Goal: Transaction & Acquisition: Obtain resource

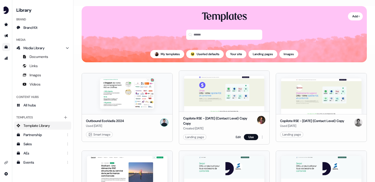
click at [208, 115] on div "Copilote RSE - [DATE] (Contact Level) Copy Copy Created [DATE] Landing page Edi…" at bounding box center [224, 127] width 90 height 33
click at [190, 122] on div "Copilote RSE - [DATE] (Contact Level) Copy Copy" at bounding box center [219, 121] width 72 height 10
click at [261, 138] on html "For the best experience switch devices to a bigger screen. Go to [DOMAIN_NAME] …" at bounding box center [187, 91] width 375 height 182
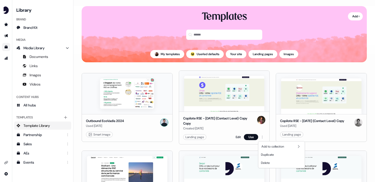
click at [272, 122] on html "For the best experience switch devices to a bigger screen. Go to [DOMAIN_NAME] …" at bounding box center [187, 91] width 375 height 182
click at [261, 138] on html "For the best experience switch devices to a bigger screen. Go to [DOMAIN_NAME] …" at bounding box center [187, 91] width 375 height 182
click at [226, 89] on html "For the best experience switch devices to a bigger screen. Go to [DOMAIN_NAME] …" at bounding box center [187, 91] width 375 height 182
click at [189, 77] on img at bounding box center [224, 94] width 80 height 36
click at [235, 136] on link "Edit" at bounding box center [237, 136] width 5 height 5
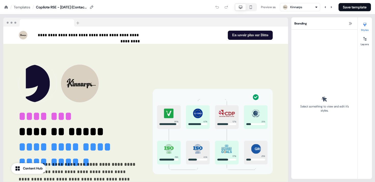
click at [104, 17] on div "**********" at bounding box center [145, 99] width 285 height 164
click at [6, 8] on icon at bounding box center [6, 7] width 4 height 4
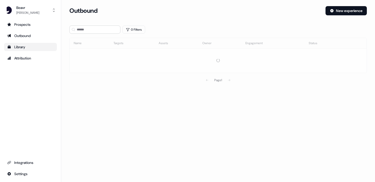
click at [29, 45] on div "Library" at bounding box center [30, 46] width 47 height 5
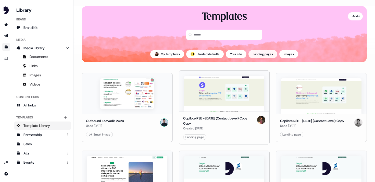
scroll to position [8, 0]
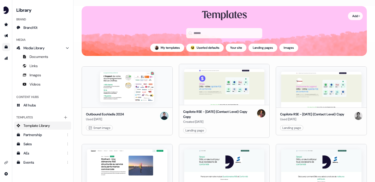
click at [353, 13] on html "For the best experience switch devices to a bigger screen. Go to [DOMAIN_NAME] …" at bounding box center [187, 91] width 375 height 182
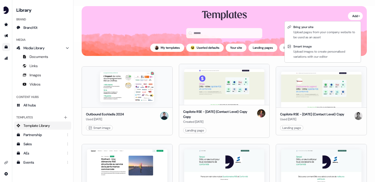
click at [138, 63] on html "For the best experience switch devices to a bigger screen. Go to [DOMAIN_NAME] …" at bounding box center [187, 91] width 375 height 182
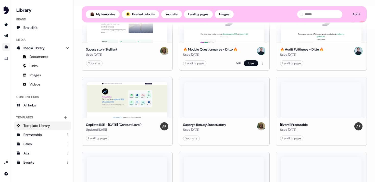
scroll to position [0, 0]
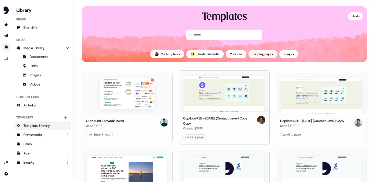
click at [269, 57] on button "Landing pages" at bounding box center [262, 54] width 29 height 8
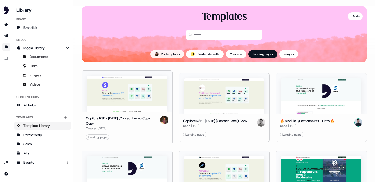
click at [168, 57] on button "My templates" at bounding box center [167, 54] width 34 height 8
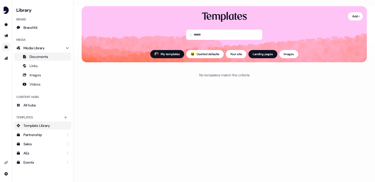
click at [46, 57] on span "Documents" at bounding box center [39, 56] width 19 height 5
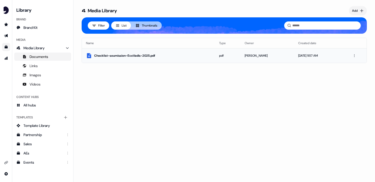
click at [126, 55] on div "Checklist-soumission-EcoVadis-2025.pdf" at bounding box center [152, 55] width 117 height 5
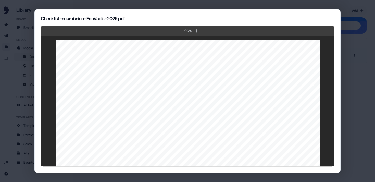
scroll to position [195, 0]
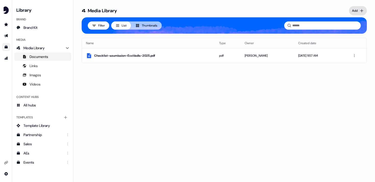
click at [357, 15] on body "For the best experience switch devices to a bigger screen. Go to [DOMAIN_NAME] …" at bounding box center [187, 91] width 375 height 182
click at [321, 13] on html "For the best experience switch devices to a bigger screen. Go to [DOMAIN_NAME] …" at bounding box center [187, 91] width 375 height 182
click at [42, 137] on link "Partnership" at bounding box center [42, 134] width 57 height 8
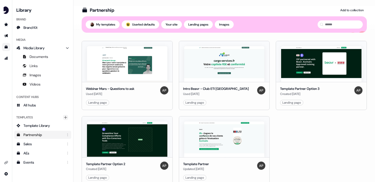
click at [65, 117] on icon "Main" at bounding box center [65, 117] width 4 height 4
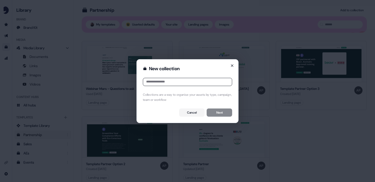
click at [233, 66] on icon "button" at bounding box center [232, 65] width 4 height 4
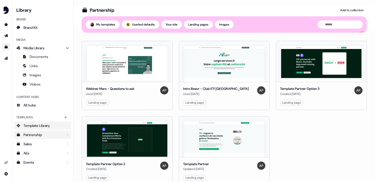
click at [53, 126] on link "Template Library" at bounding box center [42, 125] width 57 height 8
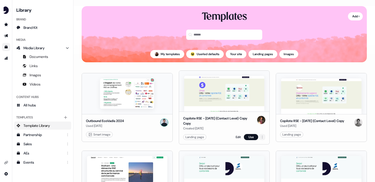
click at [261, 137] on html "For the best experience switch devices to a bigger screen. Go to [DOMAIN_NAME] …" at bounding box center [187, 91] width 375 height 182
click at [254, 137] on button "Use" at bounding box center [251, 137] width 14 height 6
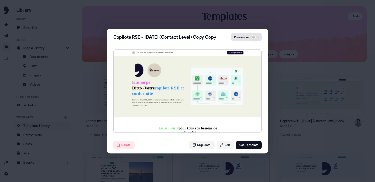
click at [252, 38] on div "Copilote RSE - [DATE] (Contact Level) Copy Copy Preview as Collaborez avec Ditt…" at bounding box center [187, 91] width 375 height 182
click at [252, 60] on div "Statera" at bounding box center [245, 59] width 32 height 10
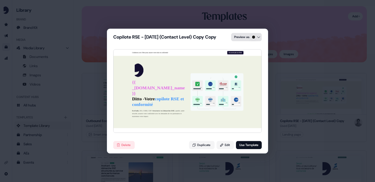
click at [250, 39] on div "Copilote RSE - [DATE] (Contact Level) Copy Copy Preview as Collaborez avec Ditt…" at bounding box center [187, 91] width 375 height 182
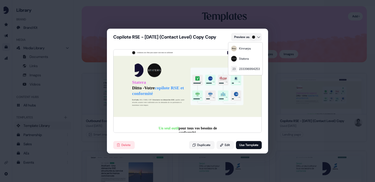
click at [249, 93] on div "Copilote RSE - [DATE] (Contact Level) Copy Copy Preview as Collaborez avec Ditt…" at bounding box center [187, 91] width 375 height 182
click at [295, 96] on div "Copilote RSE - [DATE] (Contact Level) Copy Copy Preview as Collaborez avec Ditt…" at bounding box center [187, 91] width 375 height 182
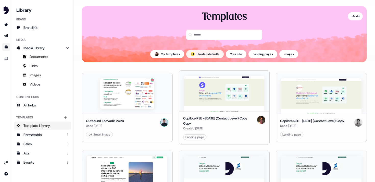
click at [209, 55] on button "; Userled defaults" at bounding box center [204, 54] width 37 height 8
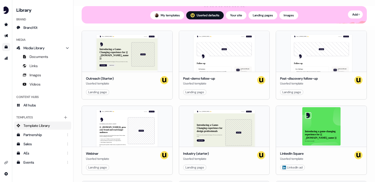
scroll to position [50, 0]
click at [217, 61] on div "Hey {{ _[DOMAIN_NAME] }} 👋 Learn more Book a demo Your image Follow up Call sum…" at bounding box center [224, 51] width 90 height 41
click at [253, 92] on button "Use" at bounding box center [251, 92] width 14 height 6
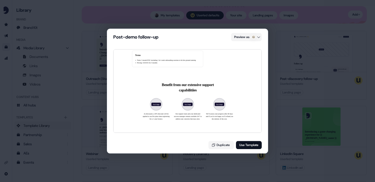
scroll to position [704, 0]
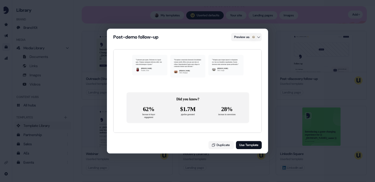
click at [277, 80] on div "Post-demo follow-up Preview as Hey [PERSON_NAME] 👋 Learn more Book a demo Your …" at bounding box center [187, 91] width 375 height 182
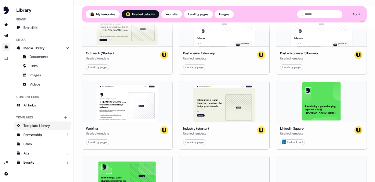
scroll to position [86, 0]
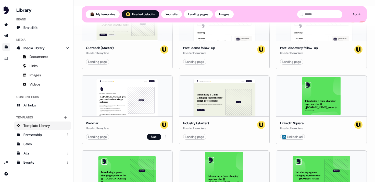
click at [154, 140] on div "Webinar Userled template Landing page Use" at bounding box center [127, 130] width 90 height 28
click at [154, 137] on button "Use" at bounding box center [154, 136] width 14 height 6
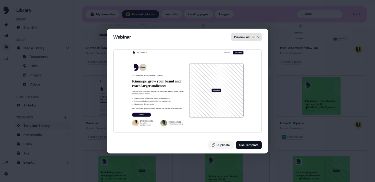
click at [253, 35] on div "Webinar Preview as Hey Kinnarps 👋 Learn more Book a demo LIVE WEBINAR | [DATE] …" at bounding box center [187, 91] width 375 height 182
click at [252, 57] on div "Statera" at bounding box center [245, 59] width 32 height 10
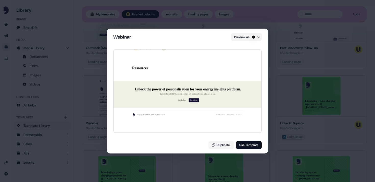
click at [275, 58] on div "Webinar Preview as Hey Statera 👋 Learn more Book a demo LIVE WEBINAR | [DATE] 1…" at bounding box center [187, 91] width 375 height 182
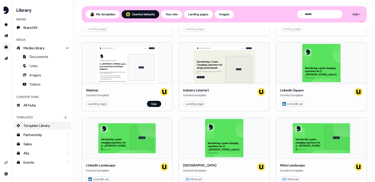
scroll to position [118, 0]
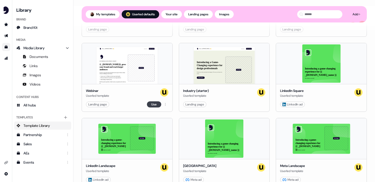
click at [148, 102] on button "Use" at bounding box center [154, 104] width 14 height 6
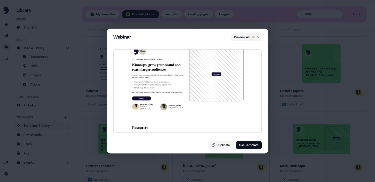
scroll to position [45, 0]
click at [301, 102] on div "Webinar Preview as Hey Kinnarps 👋 Learn more Book a demo LIVE WEBINAR | [DATE] …" at bounding box center [187, 91] width 375 height 182
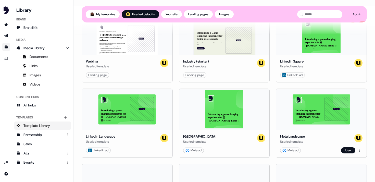
scroll to position [99, 0]
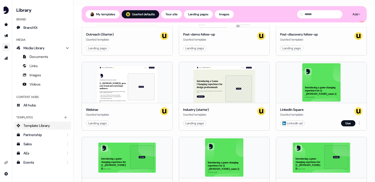
click at [308, 75] on div "Introducing a game-changing experience for {{ _[DOMAIN_NAME]_name }} See what w…" at bounding box center [321, 82] width 90 height 41
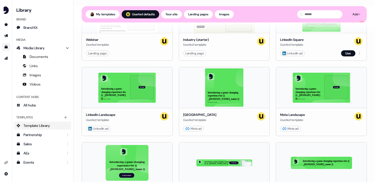
scroll to position [172, 0]
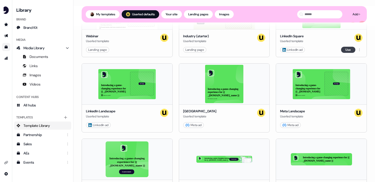
click at [342, 52] on button "Use" at bounding box center [348, 50] width 14 height 6
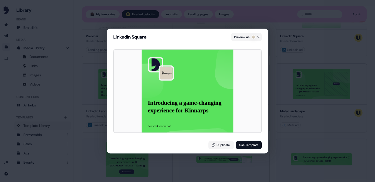
click at [199, 114] on div "Introducing a game-changing experience for Kinnarps See what we can do!" at bounding box center [187, 91] width 92 height 92
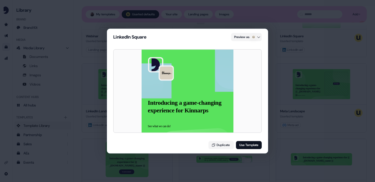
click at [199, 114] on div "Introducing a game-changing experience for Kinnarps See what we can do!" at bounding box center [187, 91] width 92 height 92
click at [204, 108] on p "Introducing a game-changing experience for Kinnarps" at bounding box center [187, 106] width 78 height 15
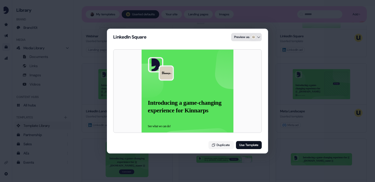
click at [259, 41] on div "LinkedIn Square Preview as Introducing a game-changing experience for Kinnarps …" at bounding box center [187, 91] width 375 height 182
click at [256, 61] on div "Statera" at bounding box center [245, 59] width 32 height 10
click at [276, 63] on div "LinkedIn Square Preview as Introducing a game-changing experience for Statera S…" at bounding box center [187, 91] width 375 height 182
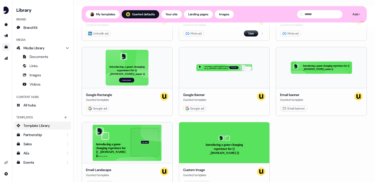
scroll to position [264, 0]
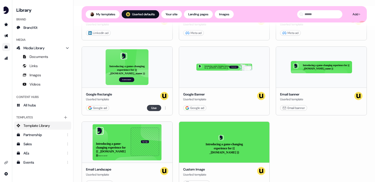
click at [156, 107] on button "Use" at bounding box center [154, 108] width 14 height 6
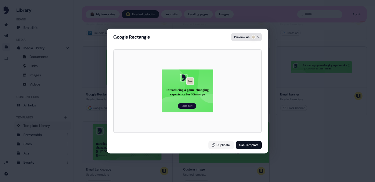
click at [243, 39] on div "Google Rectangle Preview as Introducing a game-changing experience for Kinnarps…" at bounding box center [187, 91] width 375 height 182
click at [194, 36] on div "Google Rectangle Preview as Introducing a game-changing experience for Kinnarps…" at bounding box center [187, 91] width 375 height 182
click at [279, 106] on div "Google Rectangle Preview as Introducing a game-changing experience for Kinnarps…" at bounding box center [187, 91] width 375 height 182
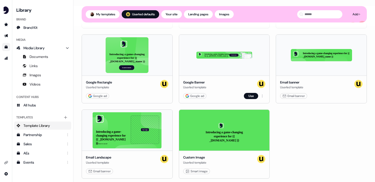
scroll to position [281, 0]
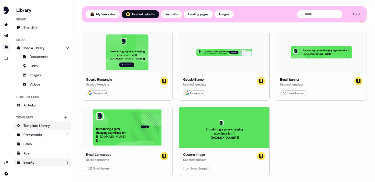
click at [42, 159] on div "Events" at bounding box center [42, 161] width 39 height 5
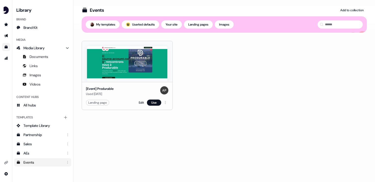
click at [150, 69] on img at bounding box center [127, 64] width 80 height 36
click at [154, 103] on button "Use" at bounding box center [154, 102] width 14 height 6
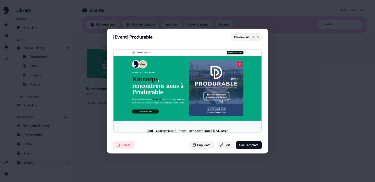
click at [291, 48] on div "[Event] Produrable Preview as Kinnarps , Bonjour 👋 En savoir plus sur Beavr PRO…" at bounding box center [187, 91] width 375 height 182
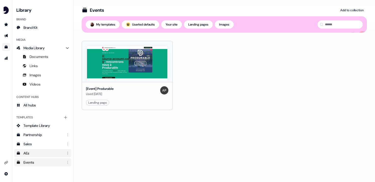
click at [29, 154] on div "AEs" at bounding box center [42, 152] width 39 height 5
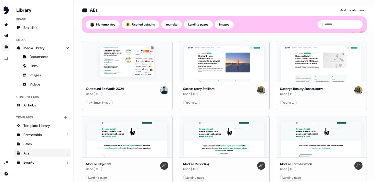
click at [179, 23] on button "Your site" at bounding box center [171, 24] width 21 height 8
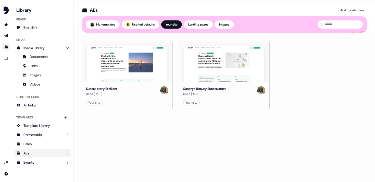
click at [176, 138] on div "AEs Add to collection Templates My templates ; Userled defaults Your site Landi…" at bounding box center [223, 94] width 301 height 176
click at [152, 104] on button "Use" at bounding box center [154, 102] width 14 height 6
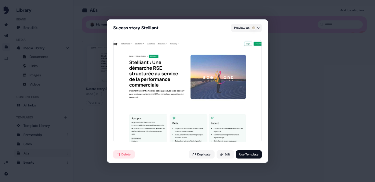
click at [288, 103] on div "Sucess story Stelliant Preview as Delete Duplicate Edit Use Template" at bounding box center [187, 91] width 375 height 182
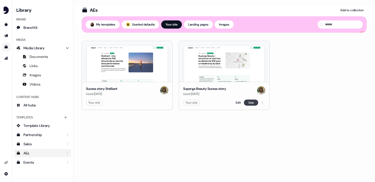
click at [247, 103] on button "Use" at bounding box center [251, 102] width 14 height 6
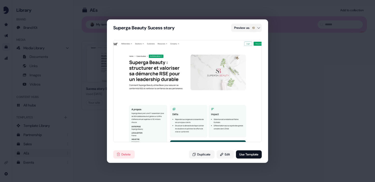
click at [286, 103] on div "Superga Beauty Sucess story Preview as Delete Duplicate Edit Use Template" at bounding box center [187, 91] width 375 height 182
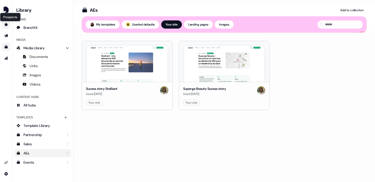
click at [6, 23] on icon "Go to prospects" at bounding box center [6, 24] width 4 height 3
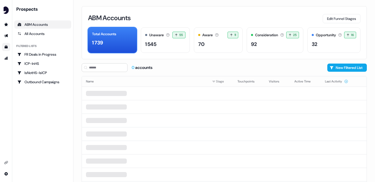
click at [8, 43] on link "Go to templates" at bounding box center [6, 47] width 8 height 8
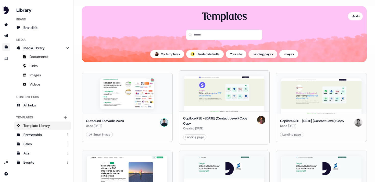
click at [263, 55] on button "Landing pages" at bounding box center [262, 54] width 29 height 8
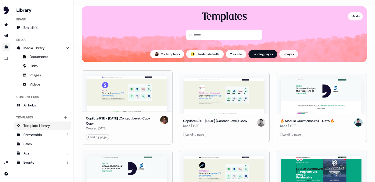
click at [286, 55] on button "Images" at bounding box center [288, 54] width 19 height 8
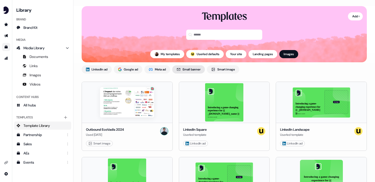
click at [195, 71] on span "Email banner" at bounding box center [191, 69] width 18 height 5
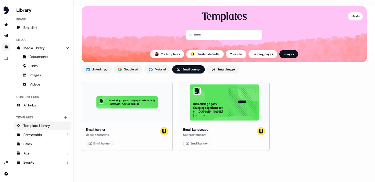
click at [296, 129] on div "Introducing a game-changing experience for {{ _[DOMAIN_NAME]_name }} Email bann…" at bounding box center [224, 116] width 285 height 69
click at [227, 69] on span "Smart image" at bounding box center [226, 69] width 18 height 5
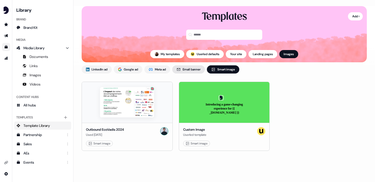
click at [190, 69] on span "Email banner" at bounding box center [191, 69] width 18 height 5
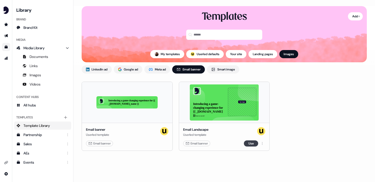
click at [253, 142] on button "Use" at bounding box center [251, 143] width 14 height 6
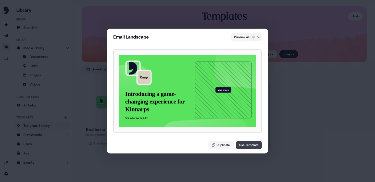
click at [250, 147] on button "Use Template" at bounding box center [249, 145] width 26 height 8
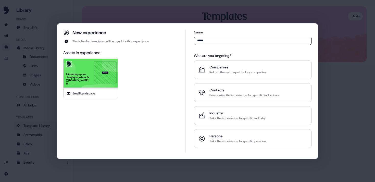
type input "****"
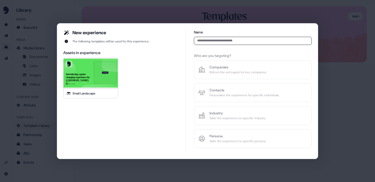
click at [258, 70] on div "Name Who are you targeting? Companies Roll out the red carpet for key companies…" at bounding box center [253, 89] width 118 height 118
click at [218, 37] on input at bounding box center [253, 41] width 118 height 8
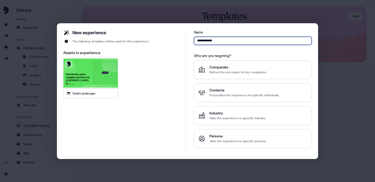
type input "**********"
click at [355, 80] on div "**********" at bounding box center [187, 91] width 375 height 182
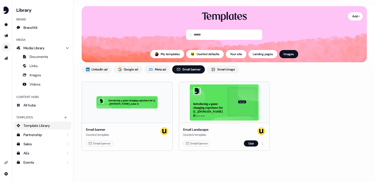
click at [206, 113] on div "Introducing a game-changing experience for {{ _[DOMAIN_NAME] }} See what we can…" at bounding box center [224, 102] width 90 height 41
click at [248, 144] on button "Use" at bounding box center [251, 143] width 14 height 6
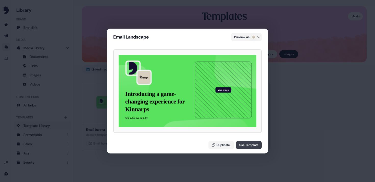
click at [244, 143] on button "Use Template" at bounding box center [249, 145] width 26 height 8
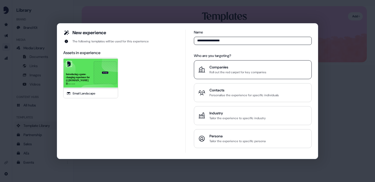
type input "**********"
click at [218, 66] on div "Companies" at bounding box center [237, 66] width 57 height 5
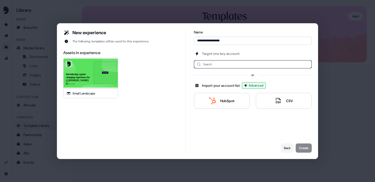
click at [213, 64] on input at bounding box center [253, 64] width 118 height 8
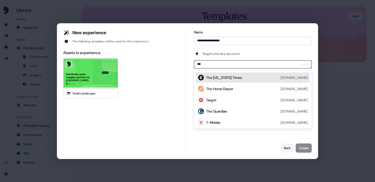
type input "****"
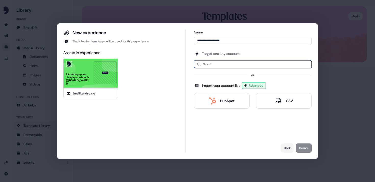
type input "*"
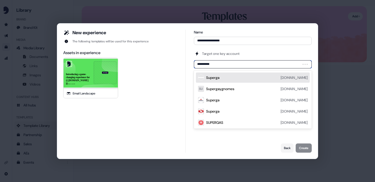
type input "**********"
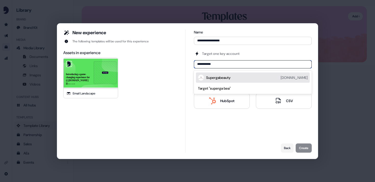
click at [241, 72] on div "Supergabeauty [DOMAIN_NAME] Target " superga bea "" at bounding box center [253, 81] width 118 height 23
click at [239, 75] on div "Supergabeauty [DOMAIN_NAME]" at bounding box center [256, 77] width 101 height 6
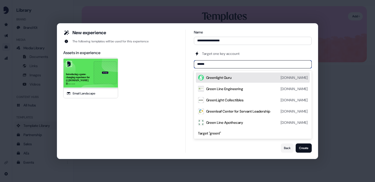
type input "*******"
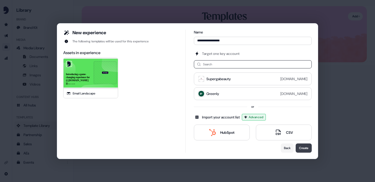
click at [308, 149] on button "Create" at bounding box center [303, 147] width 16 height 9
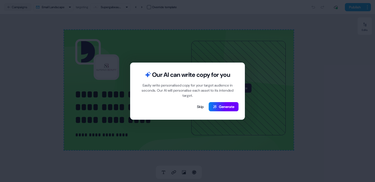
click at [224, 106] on button "Generate" at bounding box center [223, 106] width 30 height 9
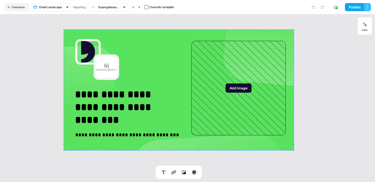
click at [366, 8] on html "**********" at bounding box center [187, 91] width 375 height 182
click at [357, 10] on html "**********" at bounding box center [187, 91] width 375 height 182
click at [351, 7] on button "Publish" at bounding box center [353, 7] width 19 height 8
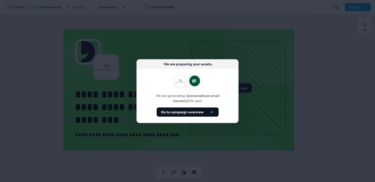
click at [305, 54] on div "We are preparing your assets ... We are generating 2 personalised email banner(…" at bounding box center [187, 91] width 375 height 182
click at [175, 47] on div "We are preparing your assets ... We are generating 2 personalised email banner(…" at bounding box center [187, 91] width 375 height 182
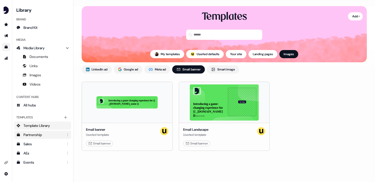
click at [38, 133] on div "Partnership" at bounding box center [42, 134] width 39 height 5
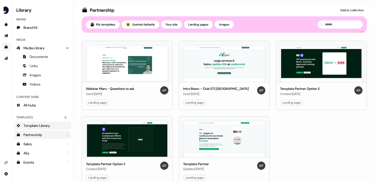
click at [39, 126] on span "Template Library" at bounding box center [36, 125] width 26 height 5
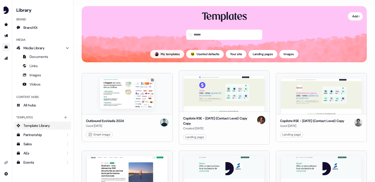
click at [161, 56] on button "My templates" at bounding box center [167, 54] width 34 height 8
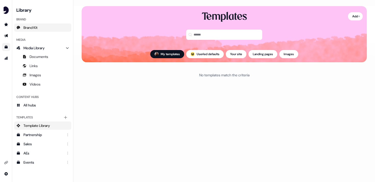
click at [41, 27] on link "Brand Kit" at bounding box center [42, 27] width 57 height 8
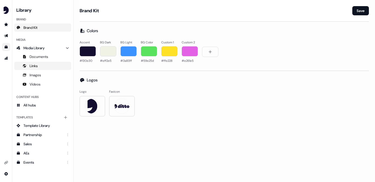
click at [46, 68] on link "Links" at bounding box center [42, 66] width 57 height 8
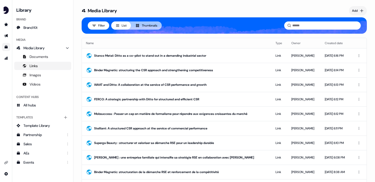
click at [159, 26] on button "Thumbnails" at bounding box center [146, 25] width 31 height 8
